Goal: Information Seeking & Learning: Find specific fact

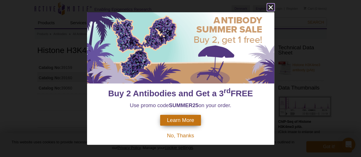
click at [271, 6] on icon "close" at bounding box center [270, 7] width 7 height 7
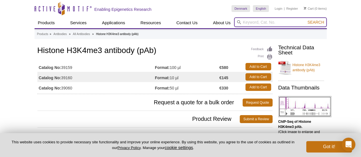
click at [265, 23] on input "search" at bounding box center [280, 22] width 93 height 10
type input "h3k4me3"
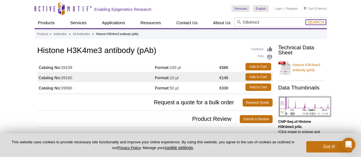
click at [313, 21] on span "Search" at bounding box center [315, 22] width 17 height 5
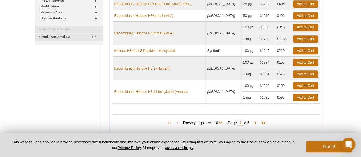
scroll to position [191, 0]
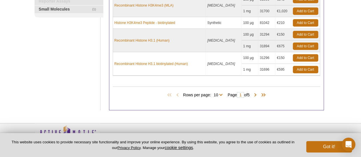
click at [220, 92] on span "Rows per page: 10 25 All 10" at bounding box center [204, 95] width 42 height 6
click at [220, 93] on span "Rows per page: 10 25 All 10" at bounding box center [204, 95] width 42 height 6
click at [257, 92] on span at bounding box center [255, 95] width 6 height 6
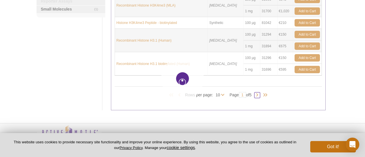
type input "2"
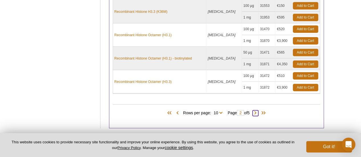
scroll to position [263, 0]
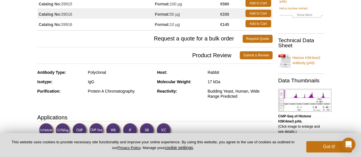
scroll to position [86, 0]
